Goal: Obtain resource: Obtain resource

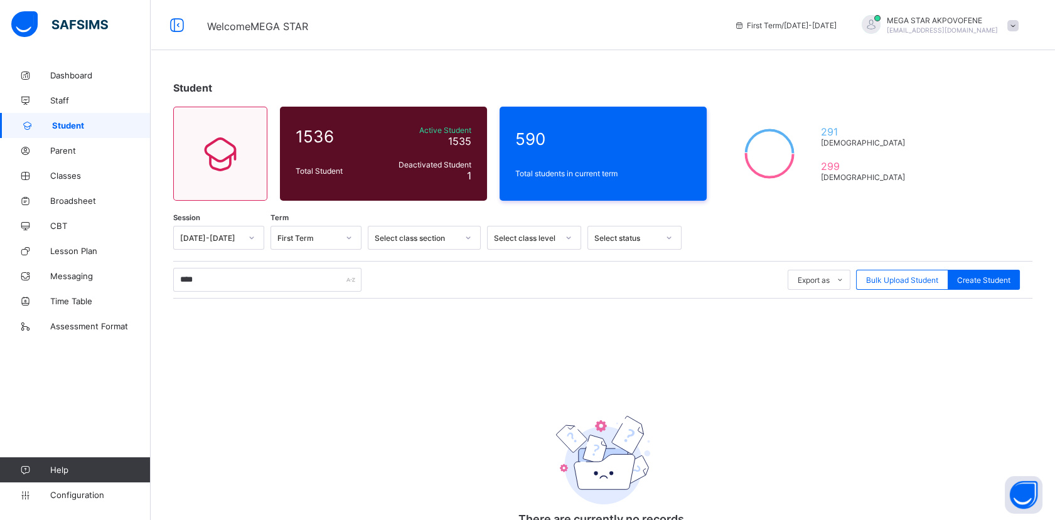
type input "****"
click at [97, 125] on span "Student" at bounding box center [101, 126] width 99 height 10
click at [998, 281] on span "Create Student" at bounding box center [983, 280] width 53 height 9
select select "**"
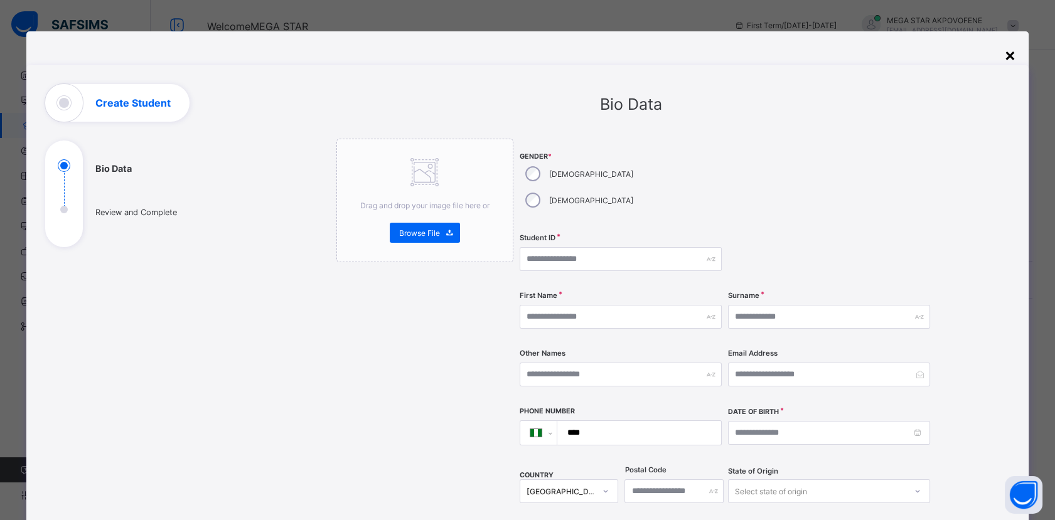
click at [1011, 56] on div "×" at bounding box center [1011, 54] width 12 height 21
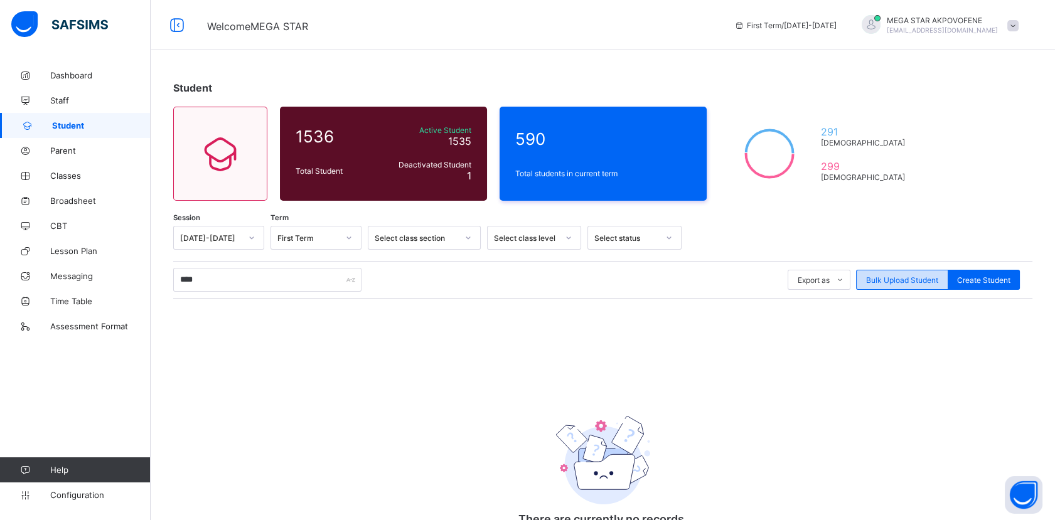
click at [925, 282] on span "Bulk Upload Student" at bounding box center [902, 280] width 72 height 9
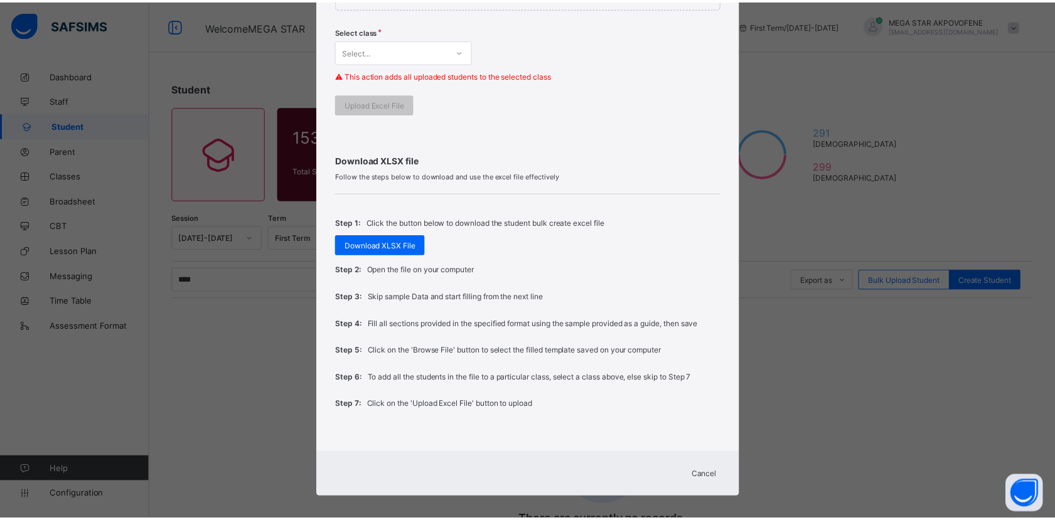
scroll to position [341, 0]
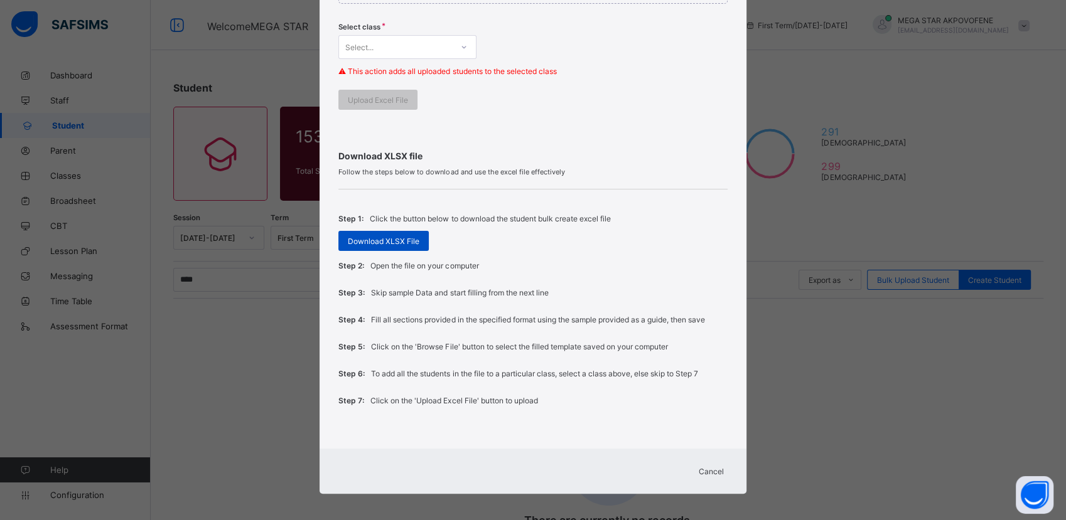
click at [383, 242] on span "Download XLSX File" at bounding box center [384, 241] width 72 height 9
click at [701, 468] on span "Cancel" at bounding box center [703, 471] width 25 height 9
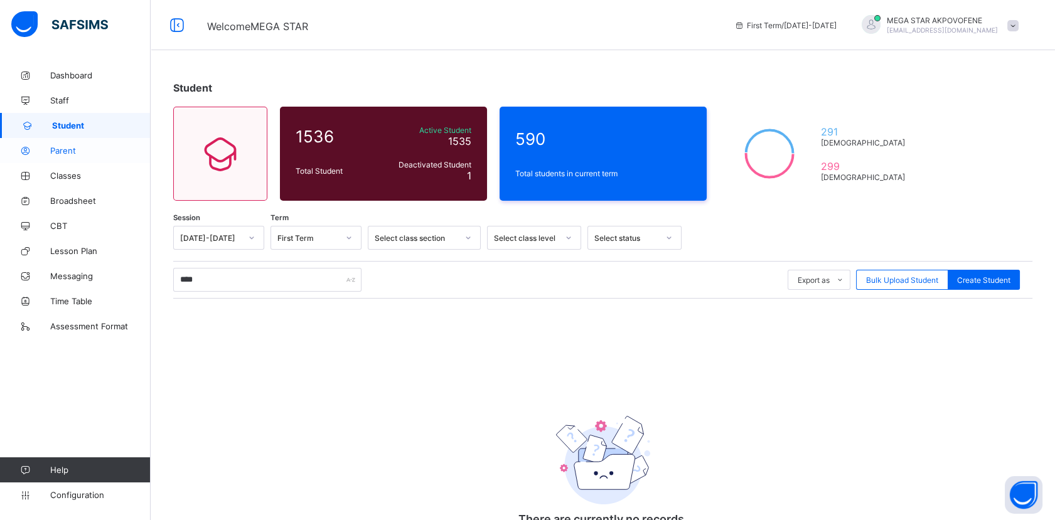
click at [61, 150] on span "Parent" at bounding box center [100, 151] width 100 height 10
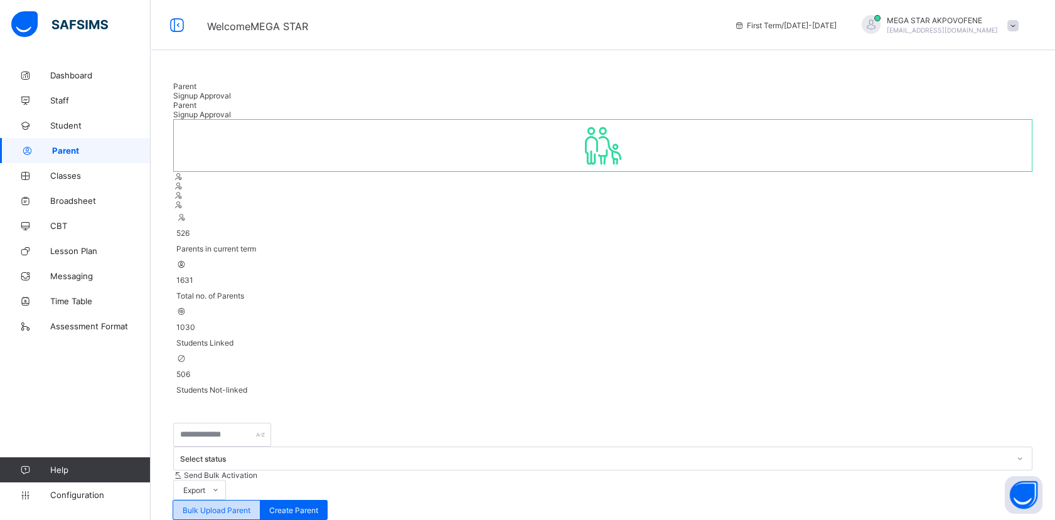
click at [251, 506] on span "Bulk Upload Parent" at bounding box center [217, 510] width 68 height 9
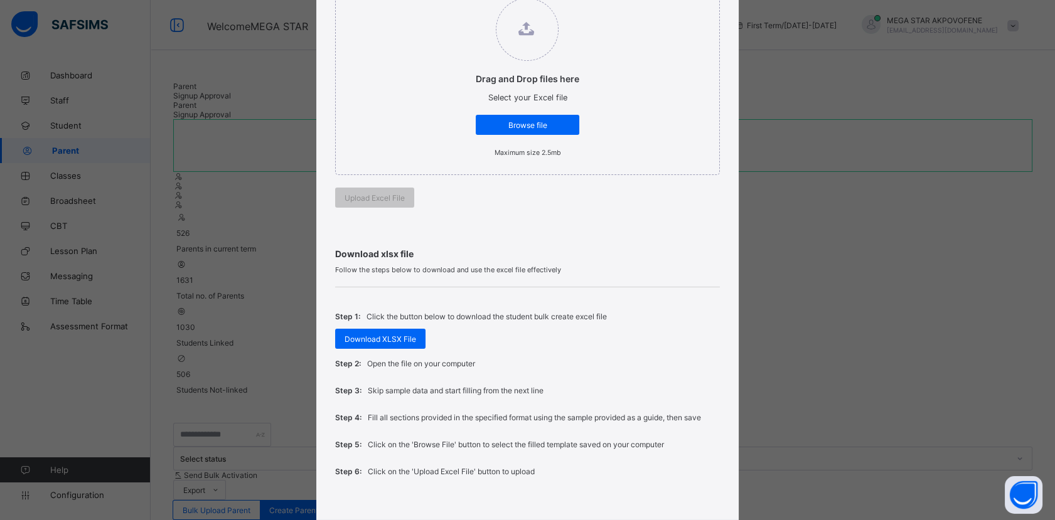
scroll to position [209, 0]
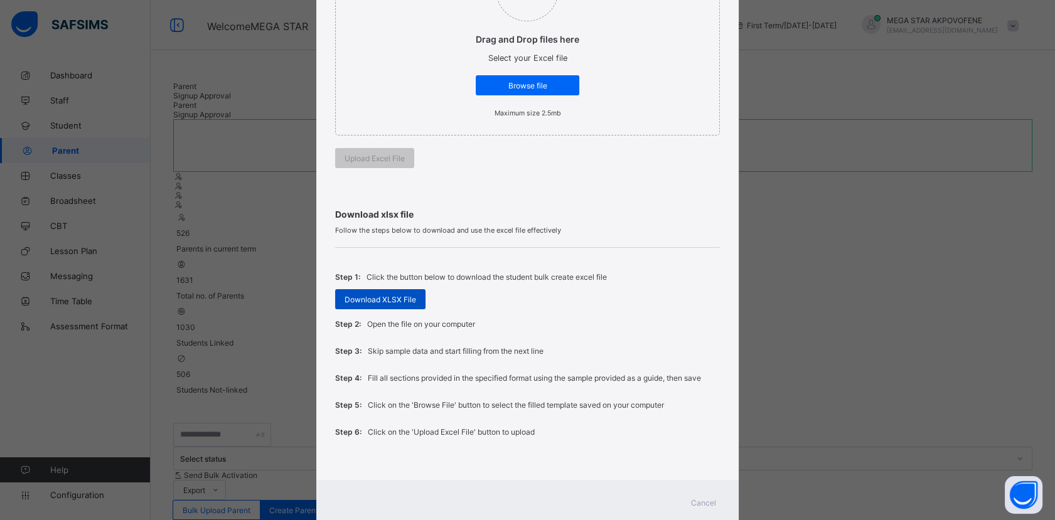
click at [377, 303] on div "Download XLSX File" at bounding box center [380, 299] width 90 height 20
